Goal: Information Seeking & Learning: Learn about a topic

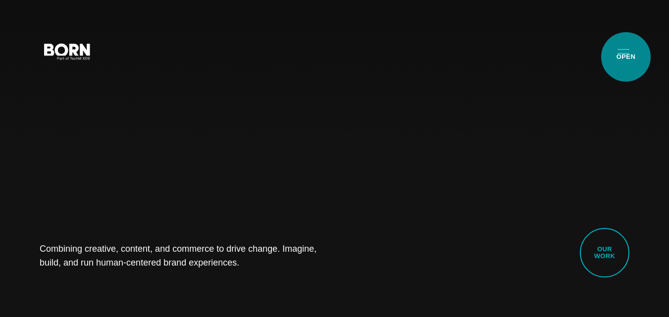
click at [625, 57] on button "Primary Menu" at bounding box center [623, 51] width 24 height 21
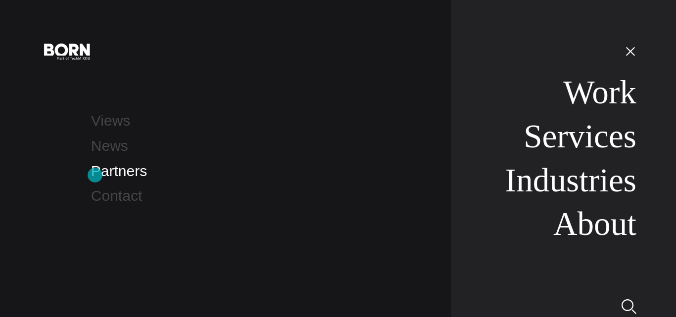
click at [95, 175] on link "Partners" at bounding box center [119, 171] width 56 height 16
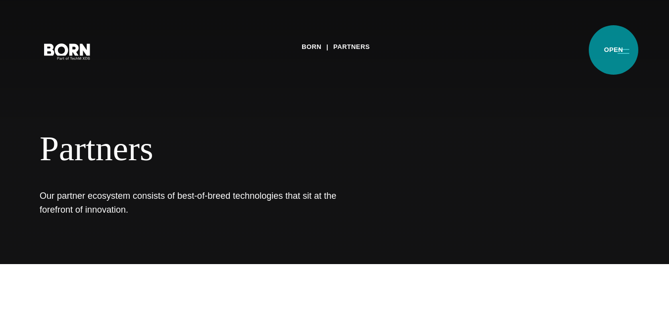
click at [613, 50] on button "Primary Menu" at bounding box center [623, 51] width 24 height 21
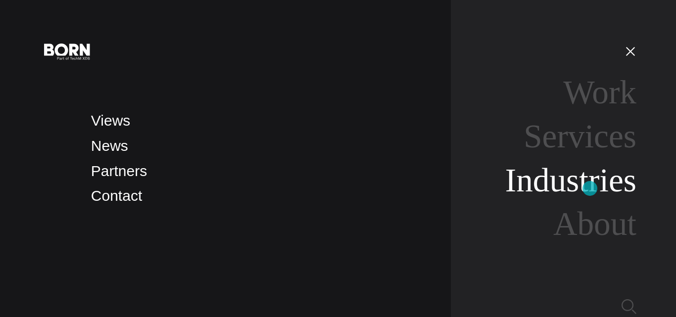
click at [590, 189] on link "Industries" at bounding box center [570, 180] width 131 height 37
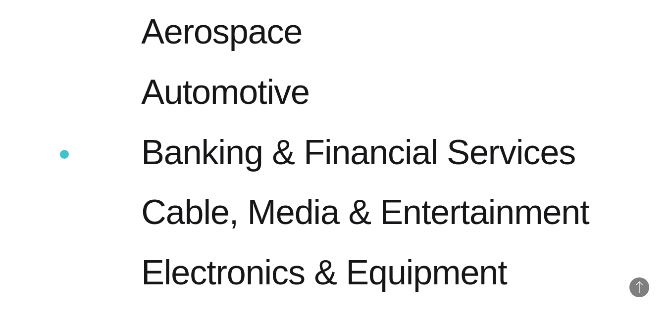
scroll to position [495, 0]
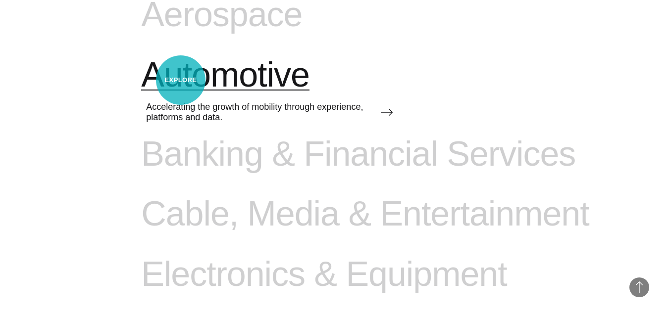
click at [182, 80] on span "Automotive" at bounding box center [225, 75] width 168 height 41
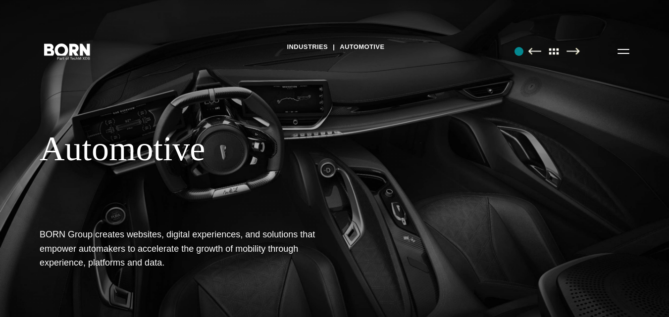
click at [519, 51] on div "Industries Automotive Automotive BORN Group creates websites, digital experienc…" at bounding box center [334, 158] width 669 height 317
click at [528, 51] on img at bounding box center [534, 51] width 13 height 7
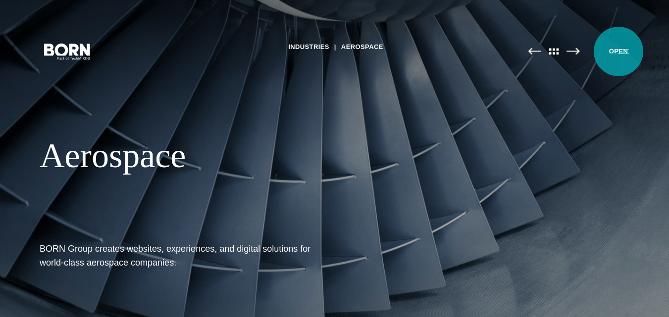
click at [622, 51] on button "Primary Menu" at bounding box center [623, 51] width 24 height 21
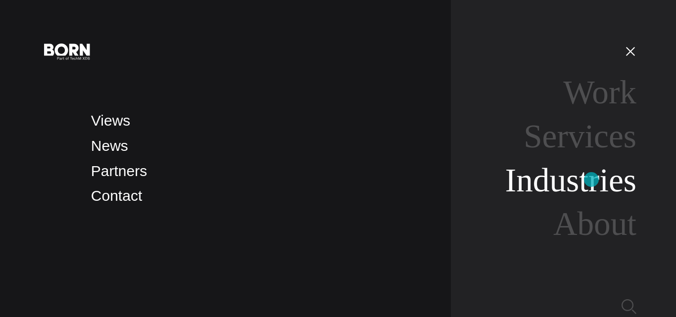
click at [591, 180] on link "Industries" at bounding box center [570, 180] width 131 height 37
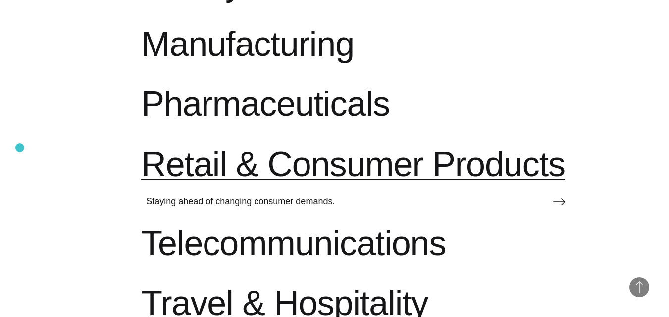
scroll to position [1089, 0]
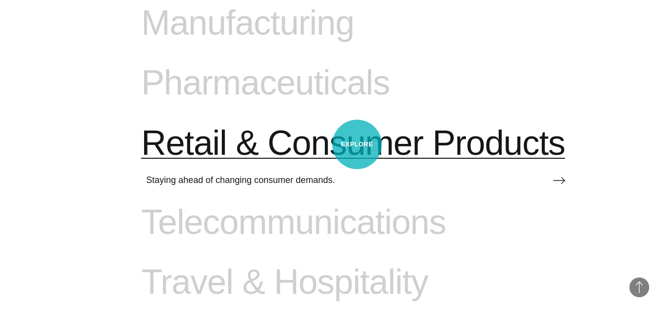
click at [357, 144] on span "Retail & Consumer Products" at bounding box center [353, 143] width 424 height 41
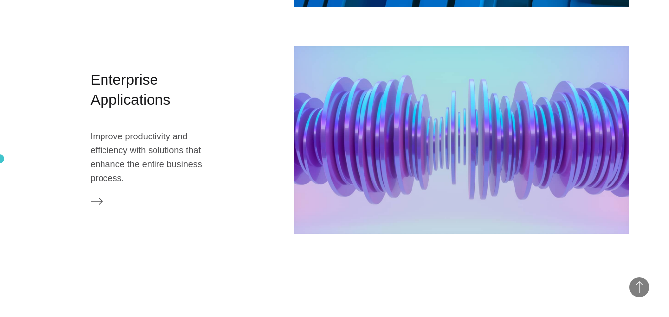
scroll to position [1495, 0]
